Goal: Register for event/course

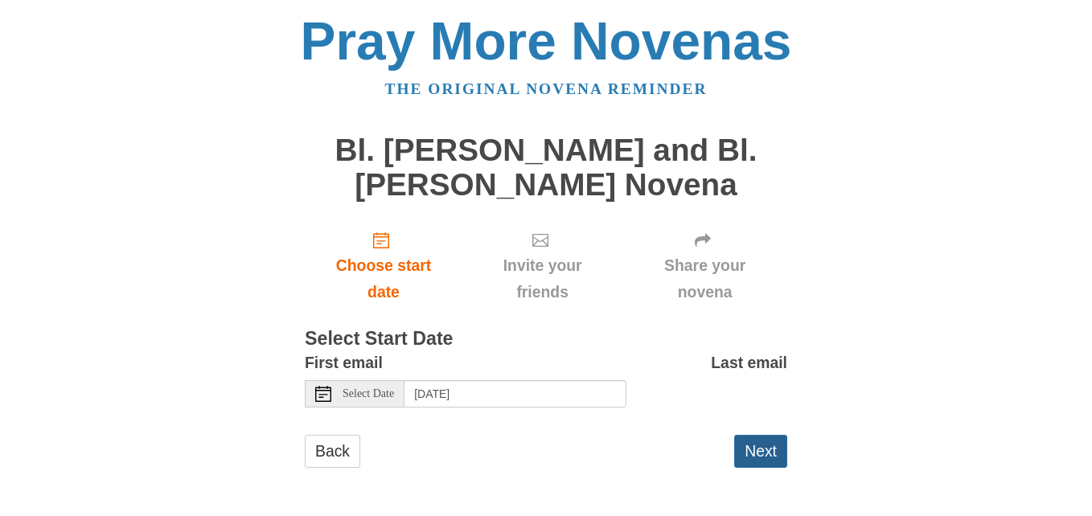
click at [767, 452] on button "Next" at bounding box center [760, 451] width 53 height 33
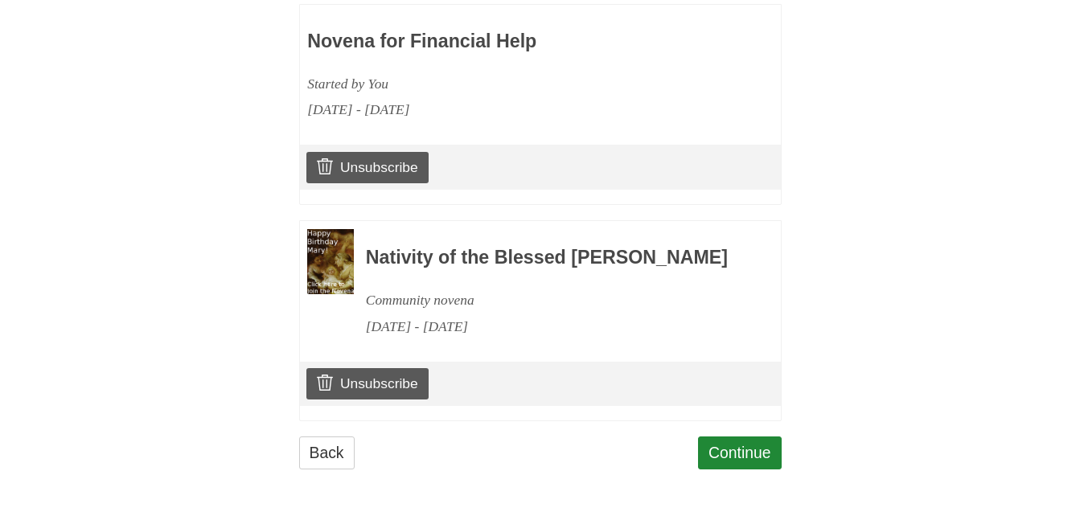
scroll to position [1970, 0]
click at [754, 456] on link "Continue" at bounding box center [740, 453] width 84 height 33
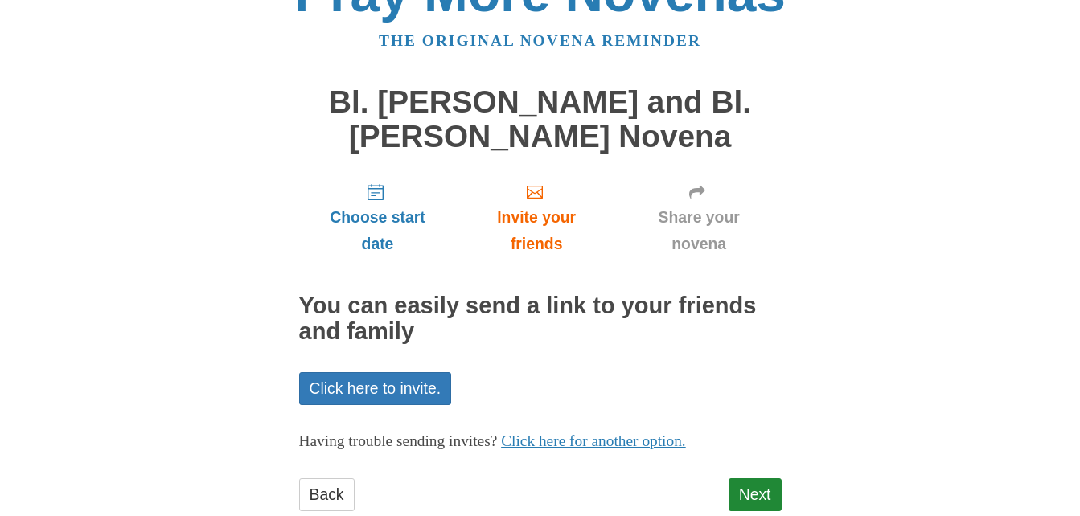
scroll to position [91, 0]
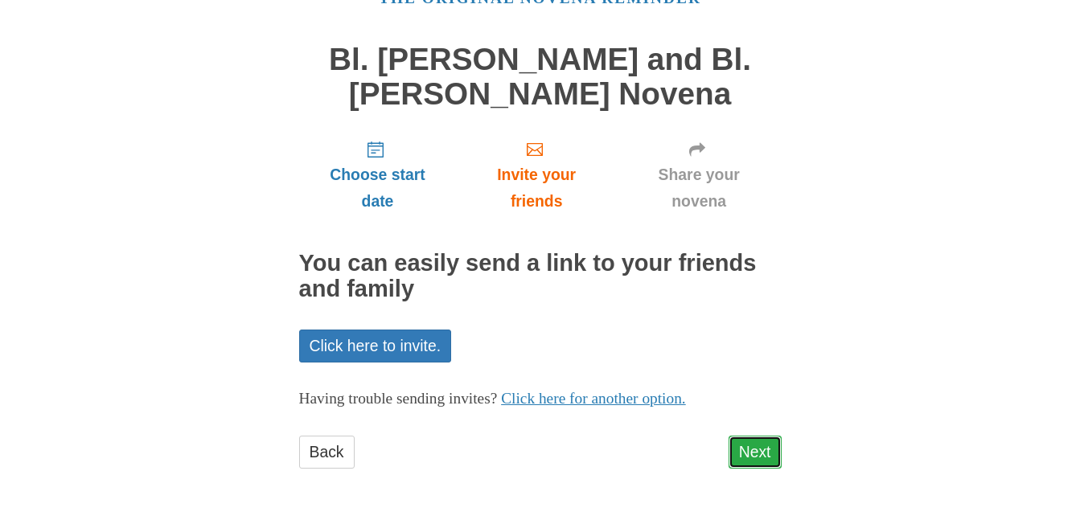
click at [778, 457] on link "Next" at bounding box center [755, 452] width 53 height 33
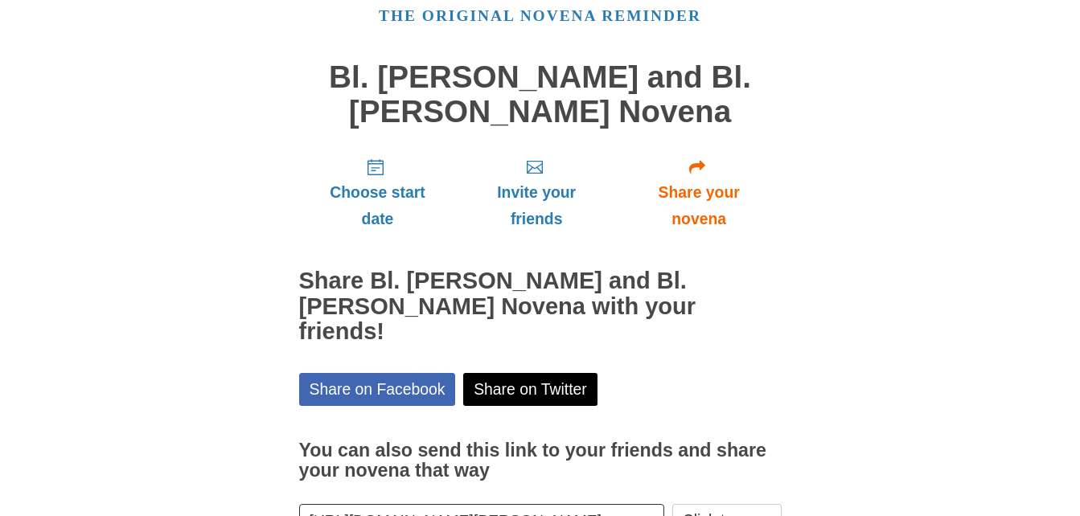
scroll to position [164, 0]
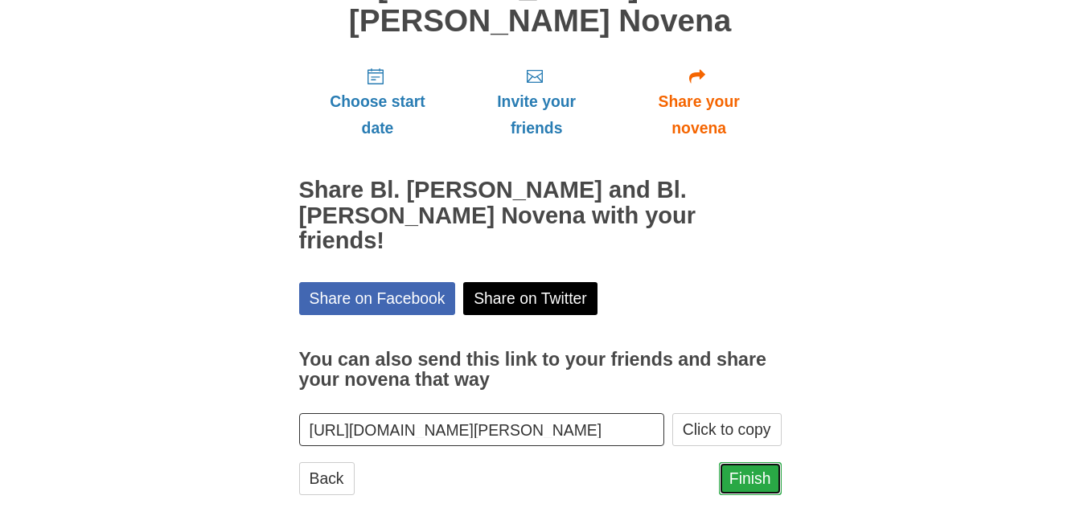
click at [763, 462] on link "Finish" at bounding box center [750, 478] width 63 height 33
